Goal: Navigation & Orientation: Find specific page/section

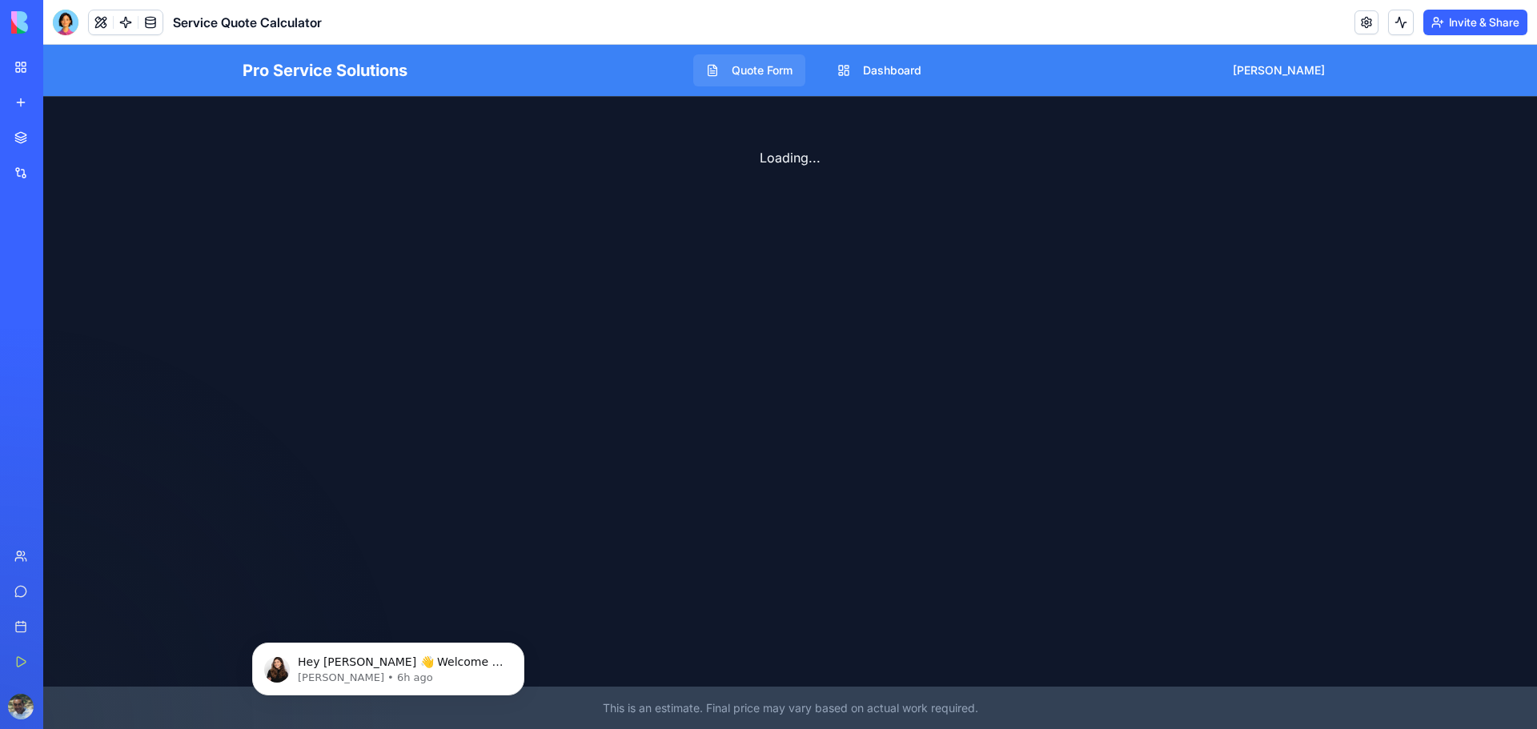
click at [772, 72] on button "Quote Form" at bounding box center [749, 70] width 112 height 32
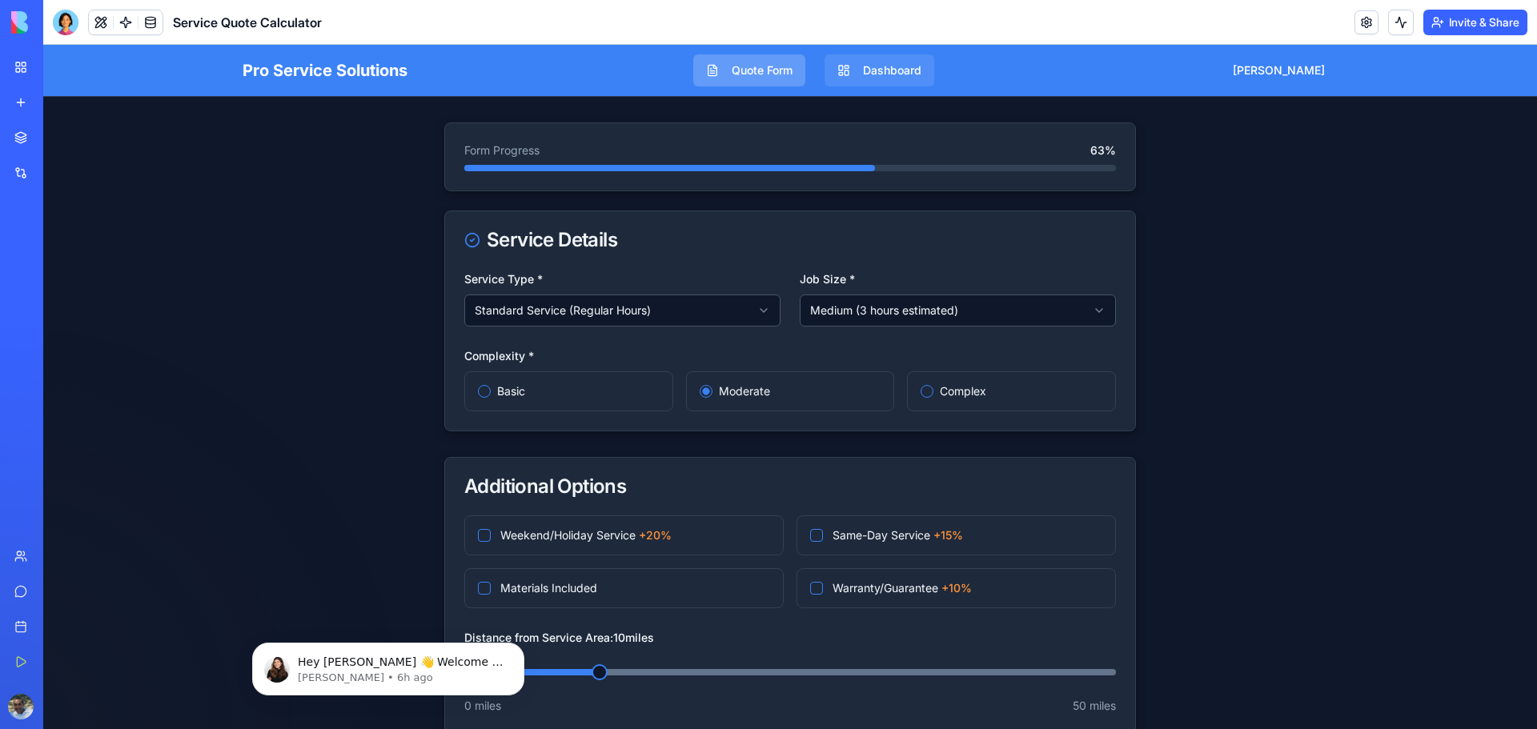
click at [891, 72] on button "Dashboard" at bounding box center [880, 70] width 110 height 32
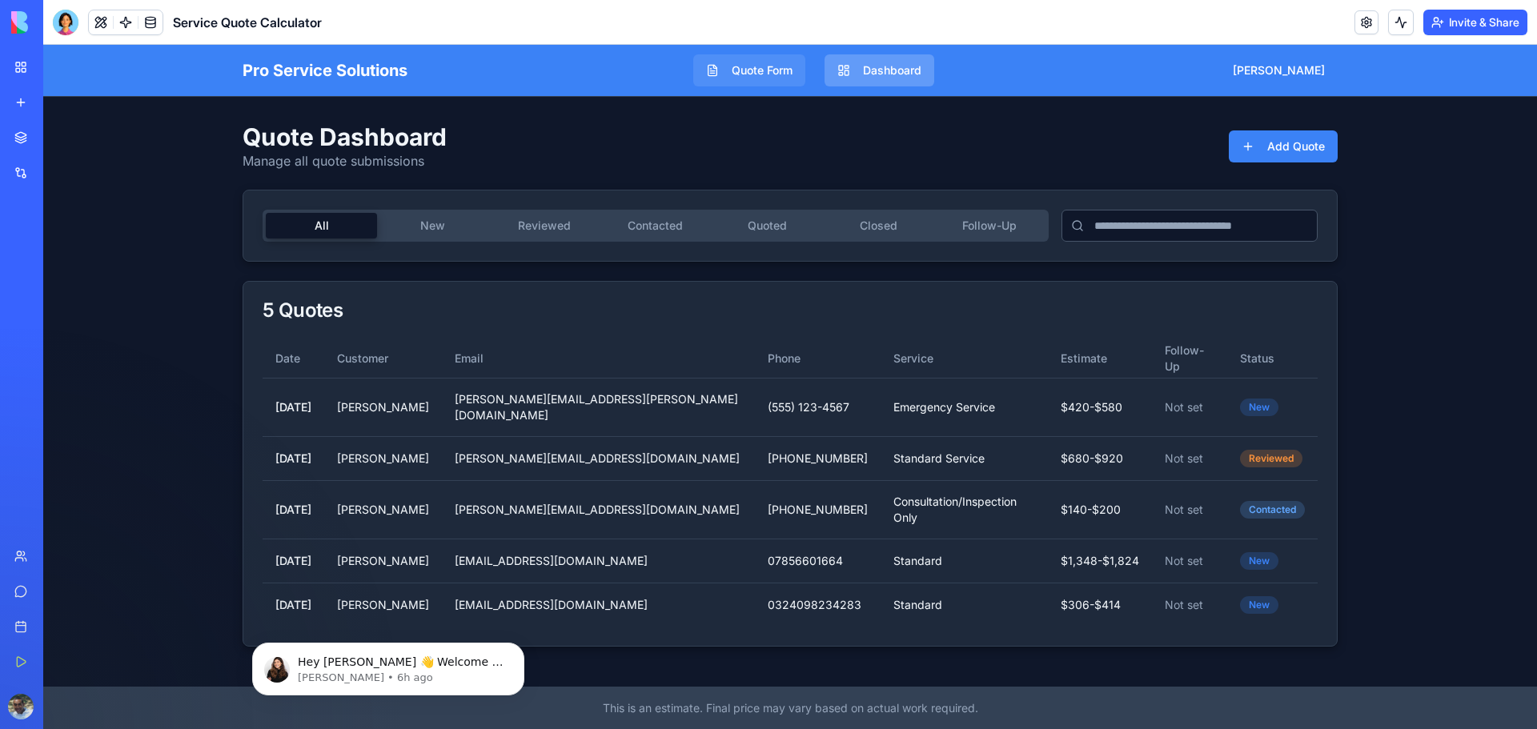
click at [774, 72] on button "Quote Form" at bounding box center [749, 70] width 112 height 32
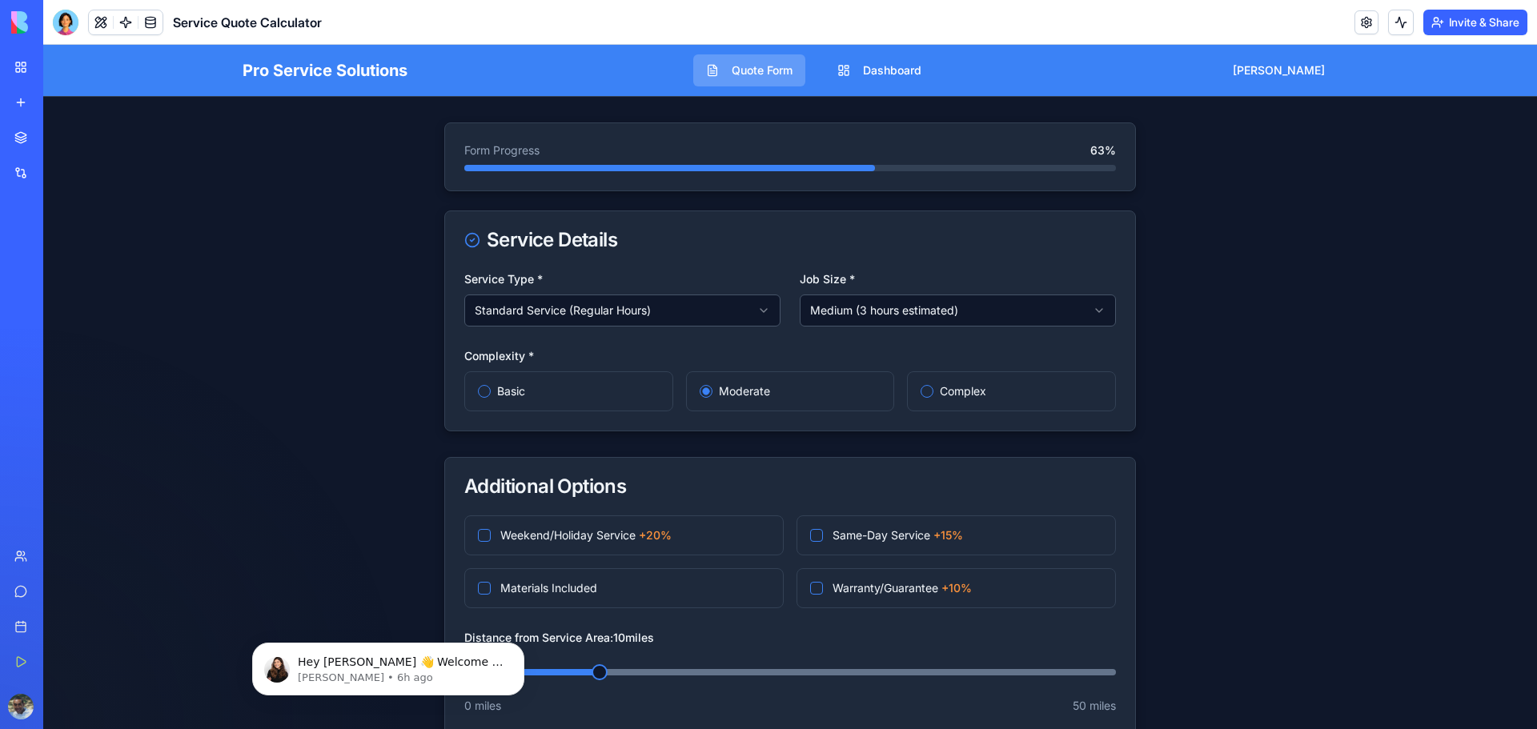
click at [28, 63] on link "My Workspace" at bounding box center [37, 67] width 64 height 32
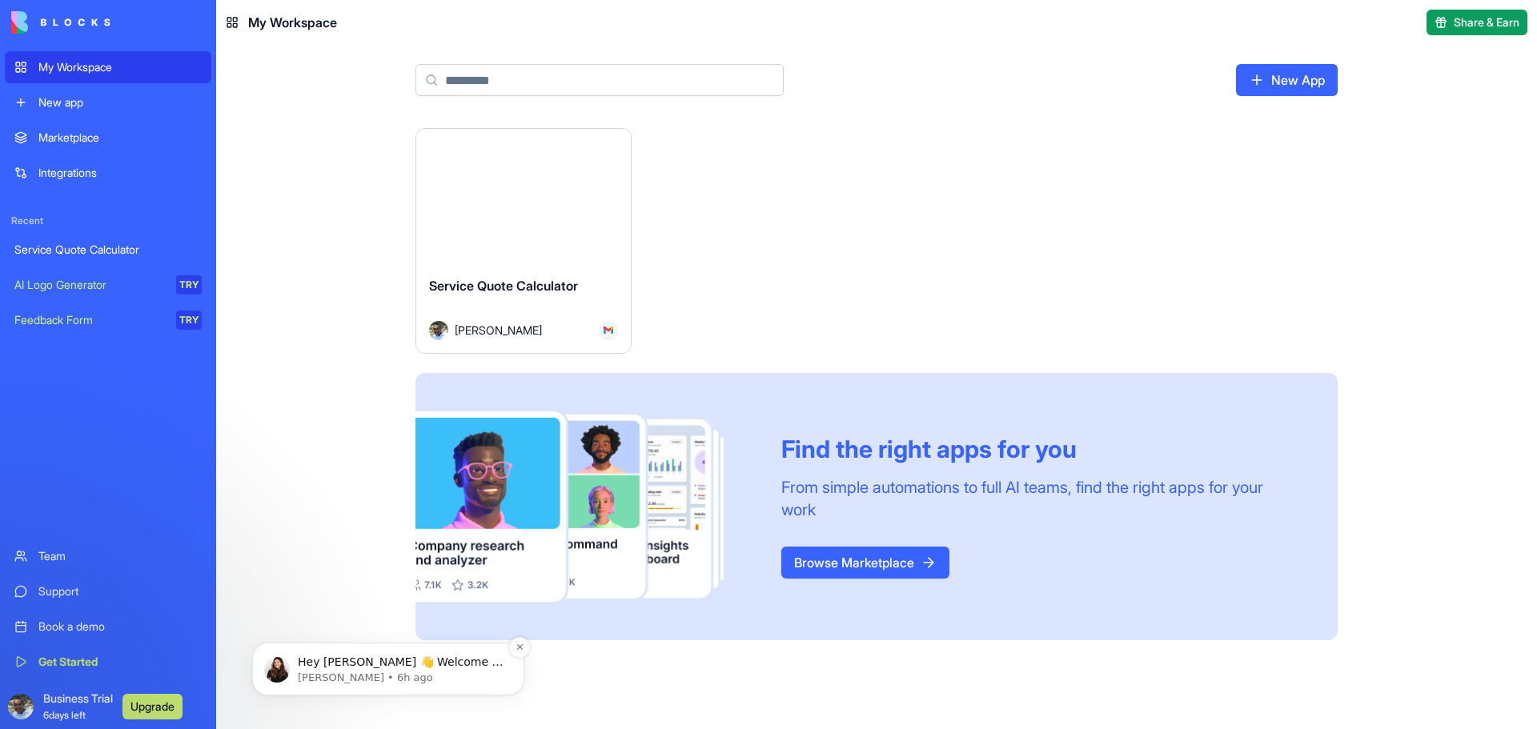
click at [374, 680] on p "[PERSON_NAME] • 6h ago" at bounding box center [401, 678] width 207 height 14
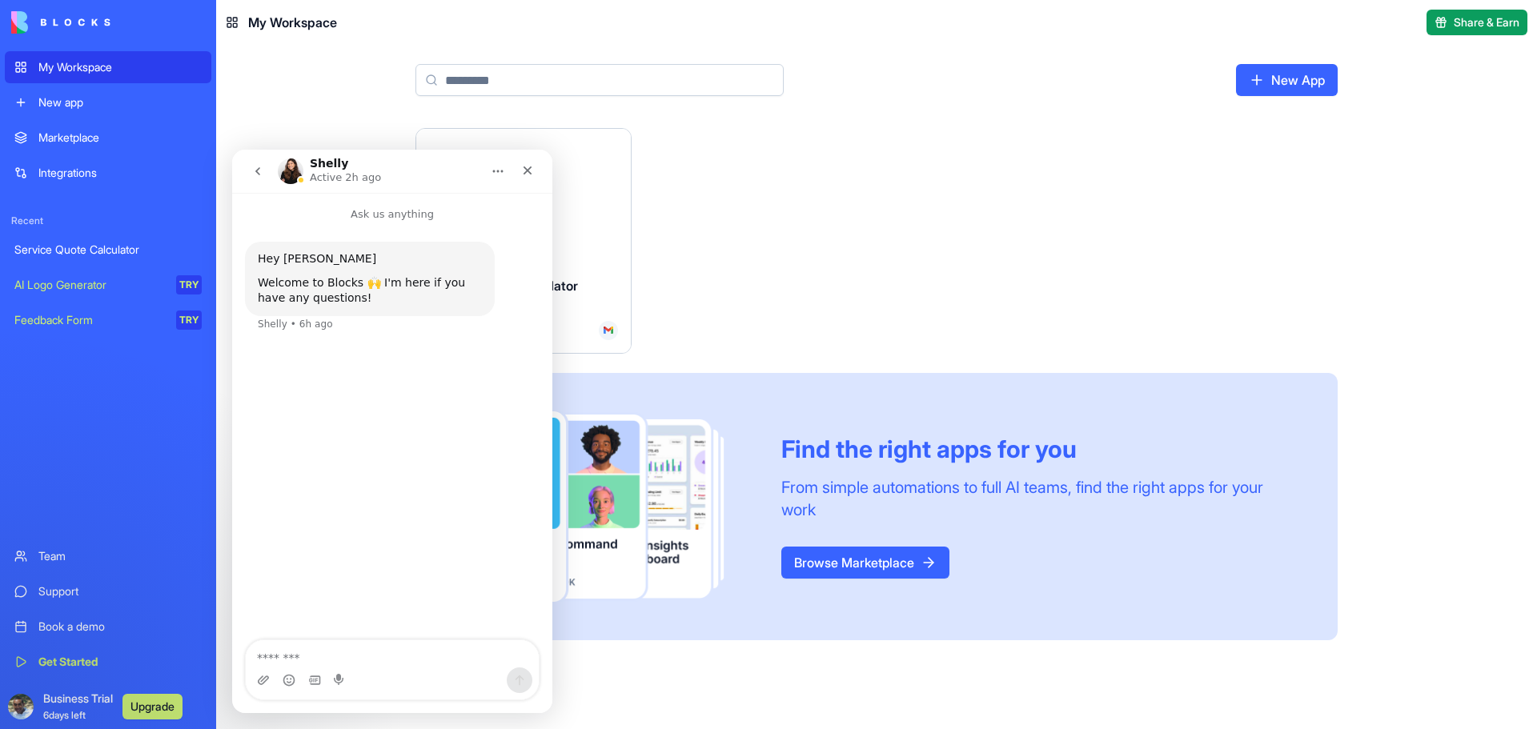
click at [796, 255] on div "Launch Service Quote Calculator [PERSON_NAME] Find the right apps for you From …" at bounding box center [877, 384] width 922 height 512
click at [363, 85] on main "New App Launch Service Quote Calculator [PERSON_NAME] Find the right apps for y…" at bounding box center [876, 387] width 1321 height 685
click at [522, 173] on icon "Close" at bounding box center [527, 170] width 13 height 13
